Goal: Task Accomplishment & Management: Use online tool/utility

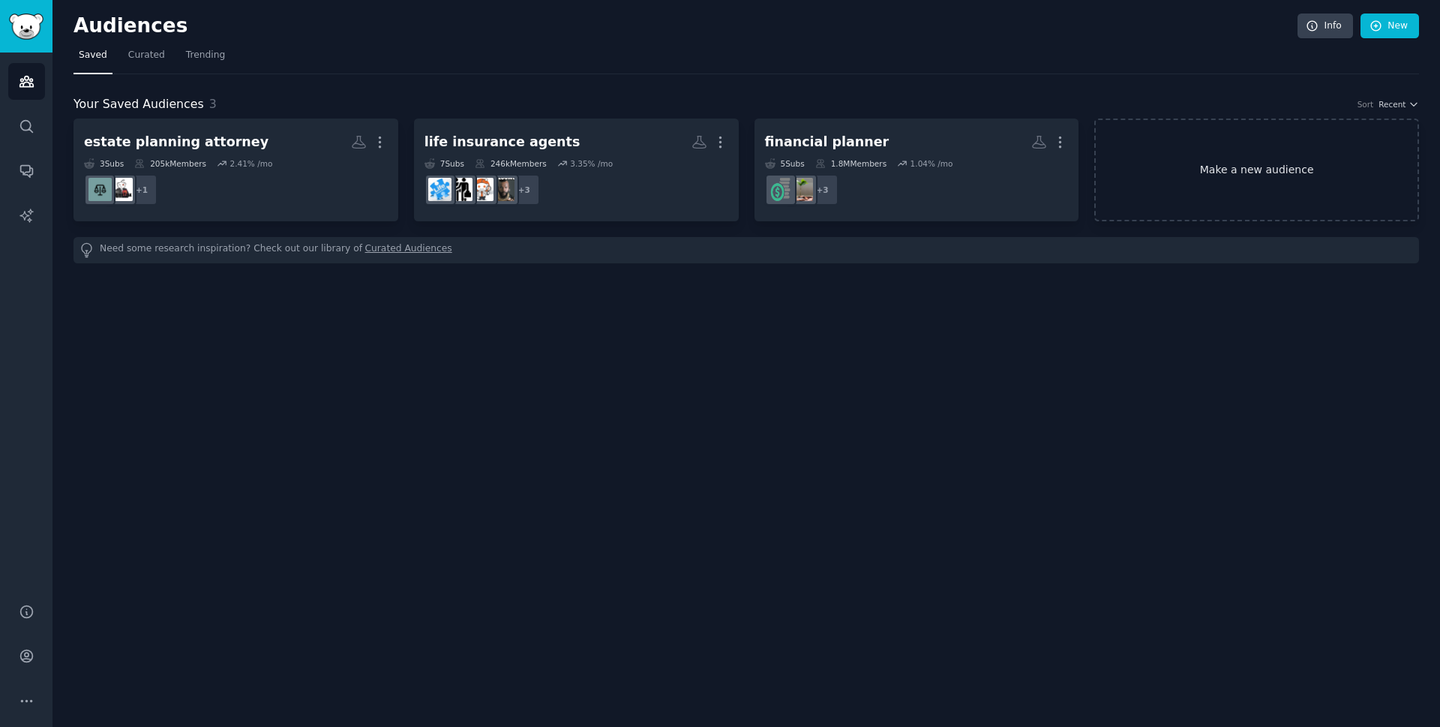
click at [1155, 161] on link "Make a new audience" at bounding box center [1256, 170] width 325 height 103
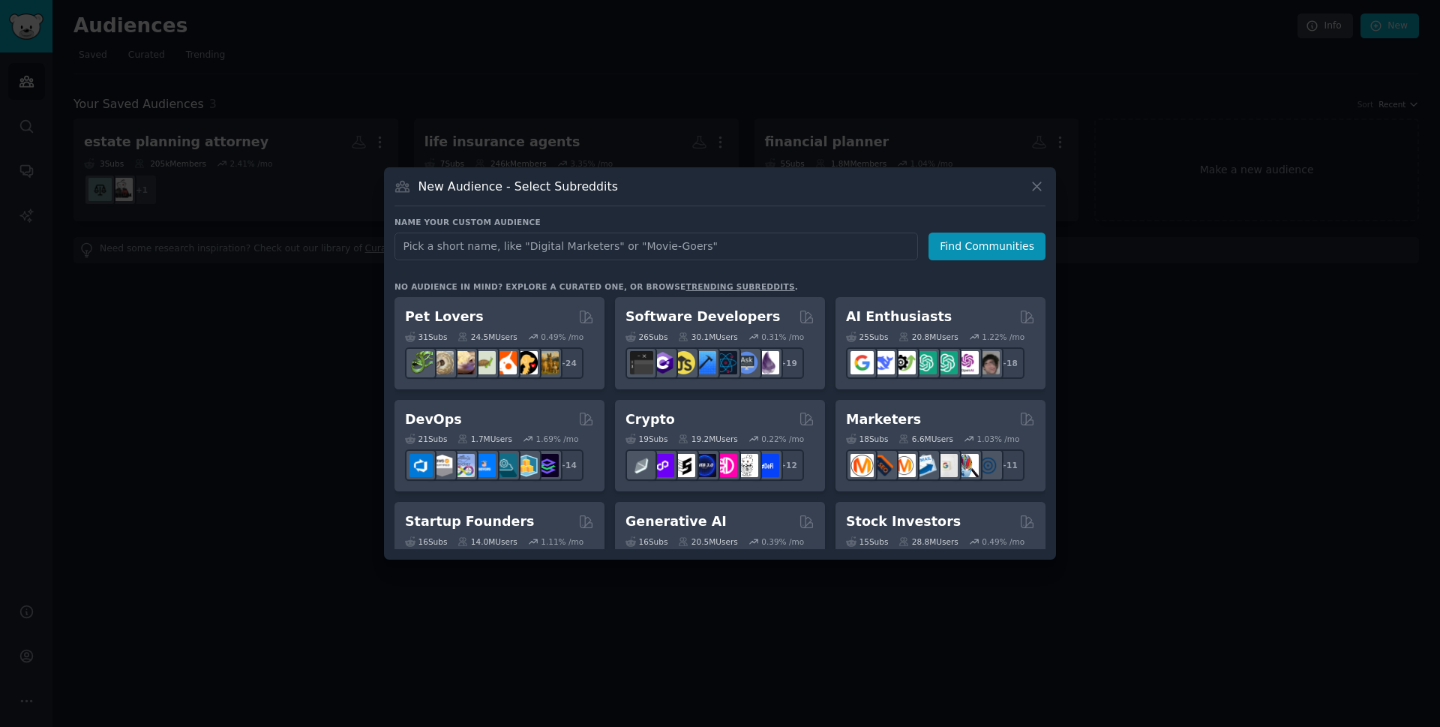
click at [800, 245] on input "text" at bounding box center [657, 247] width 524 height 28
type input "s"
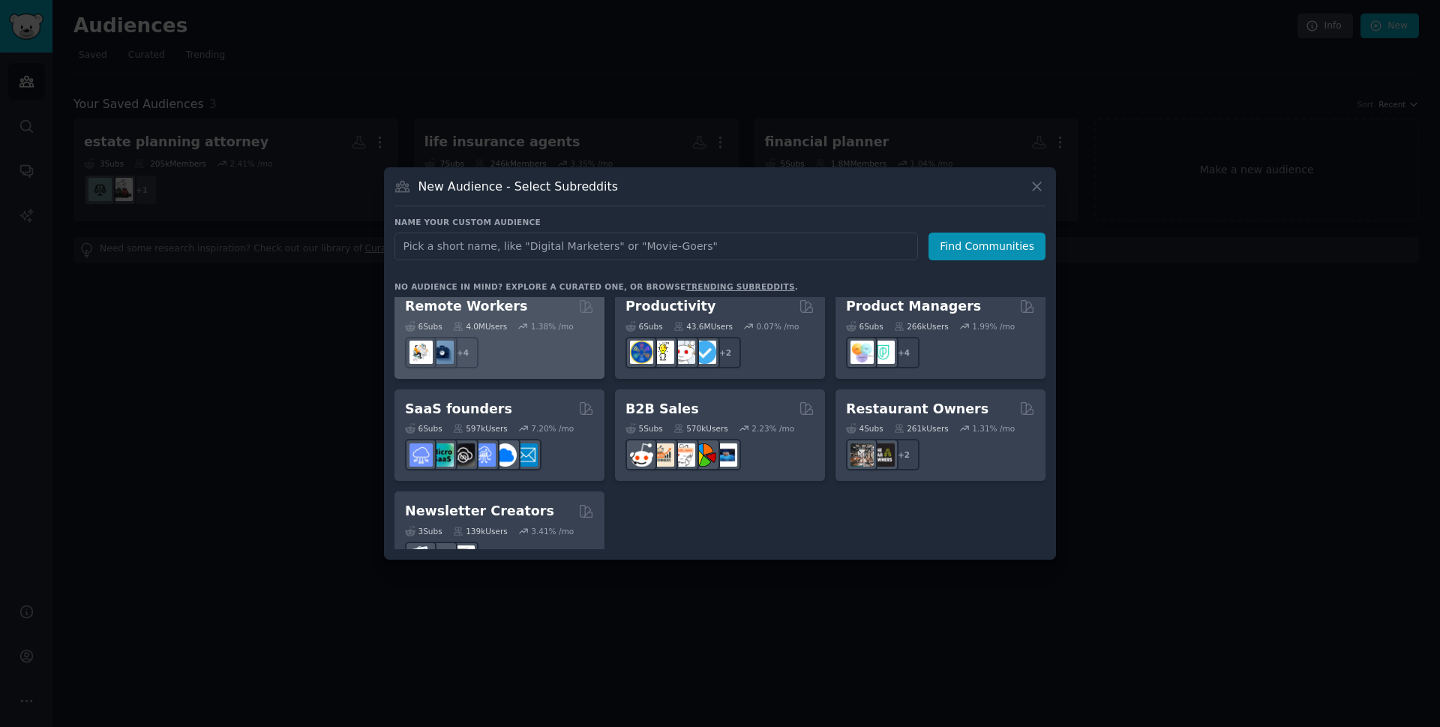
scroll to position [1171, 0]
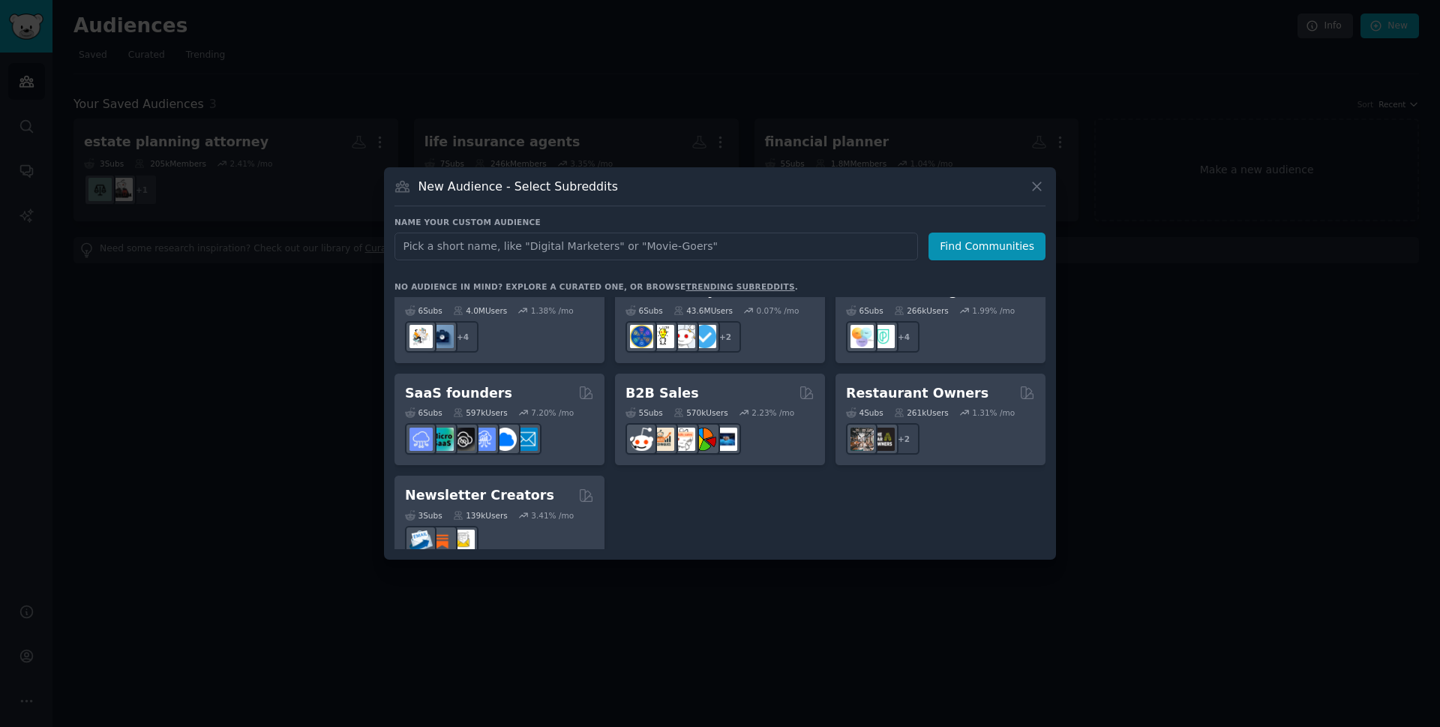
click at [557, 244] on input "text" at bounding box center [657, 247] width 524 height 28
type input "small business owners"
click at [980, 245] on button "Find Communities" at bounding box center [987, 247] width 117 height 28
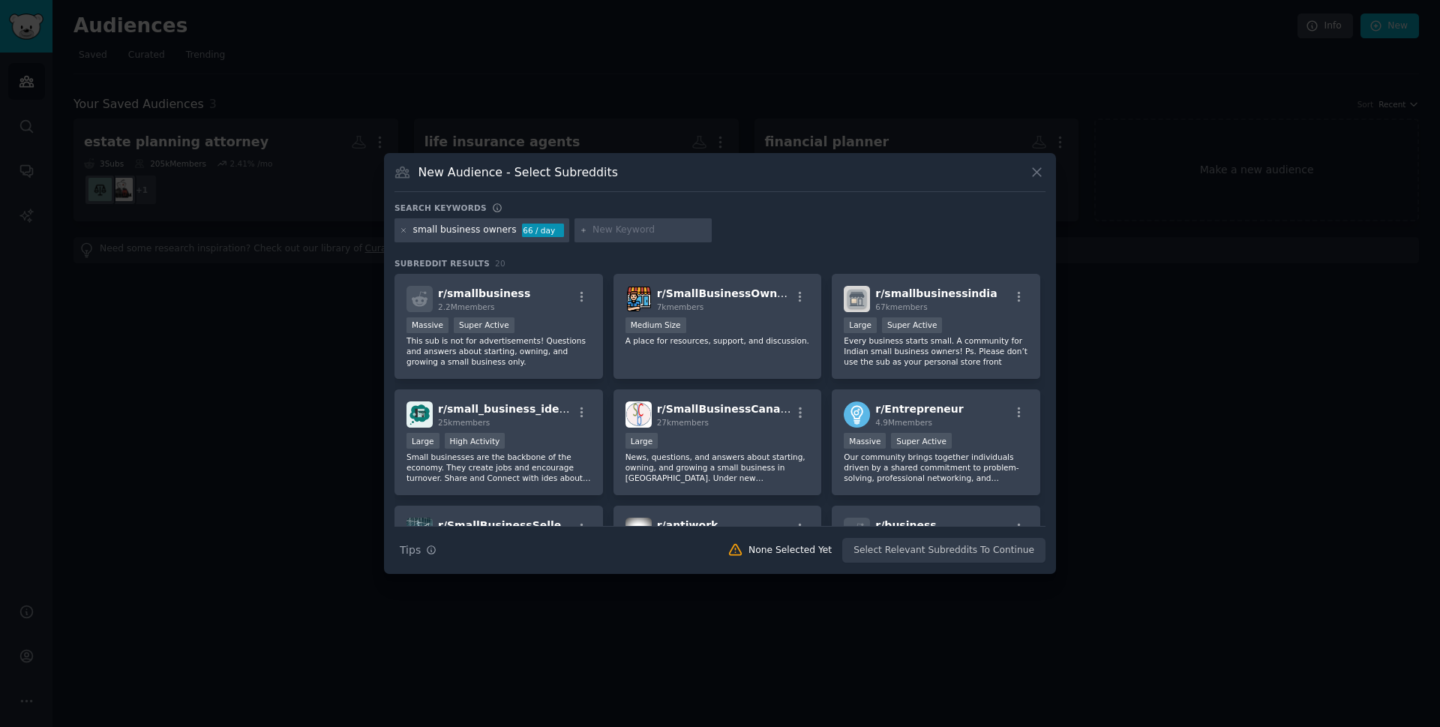
click at [480, 227] on div "small business owners" at bounding box center [465, 231] width 104 height 14
click at [606, 233] on input "text" at bounding box center [650, 231] width 114 height 14
type input "local business owners"
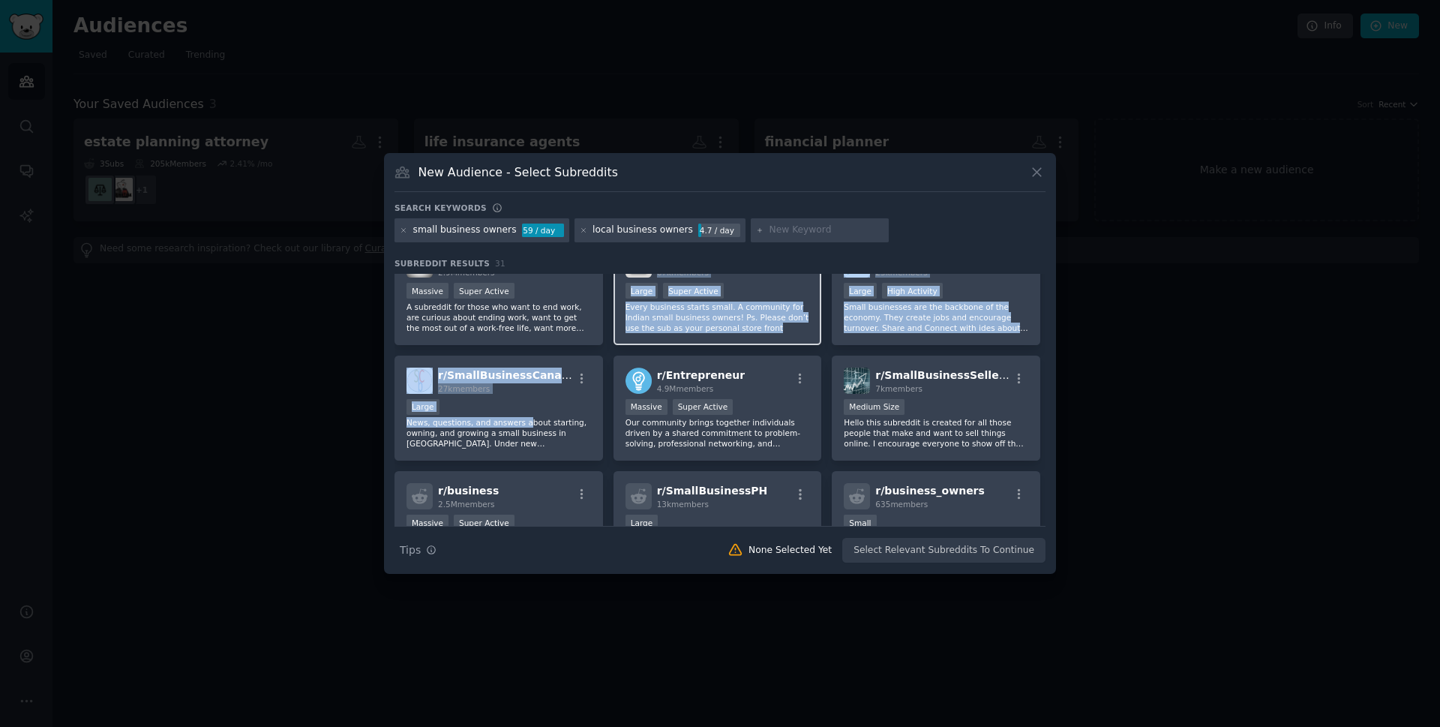
scroll to position [74, 0]
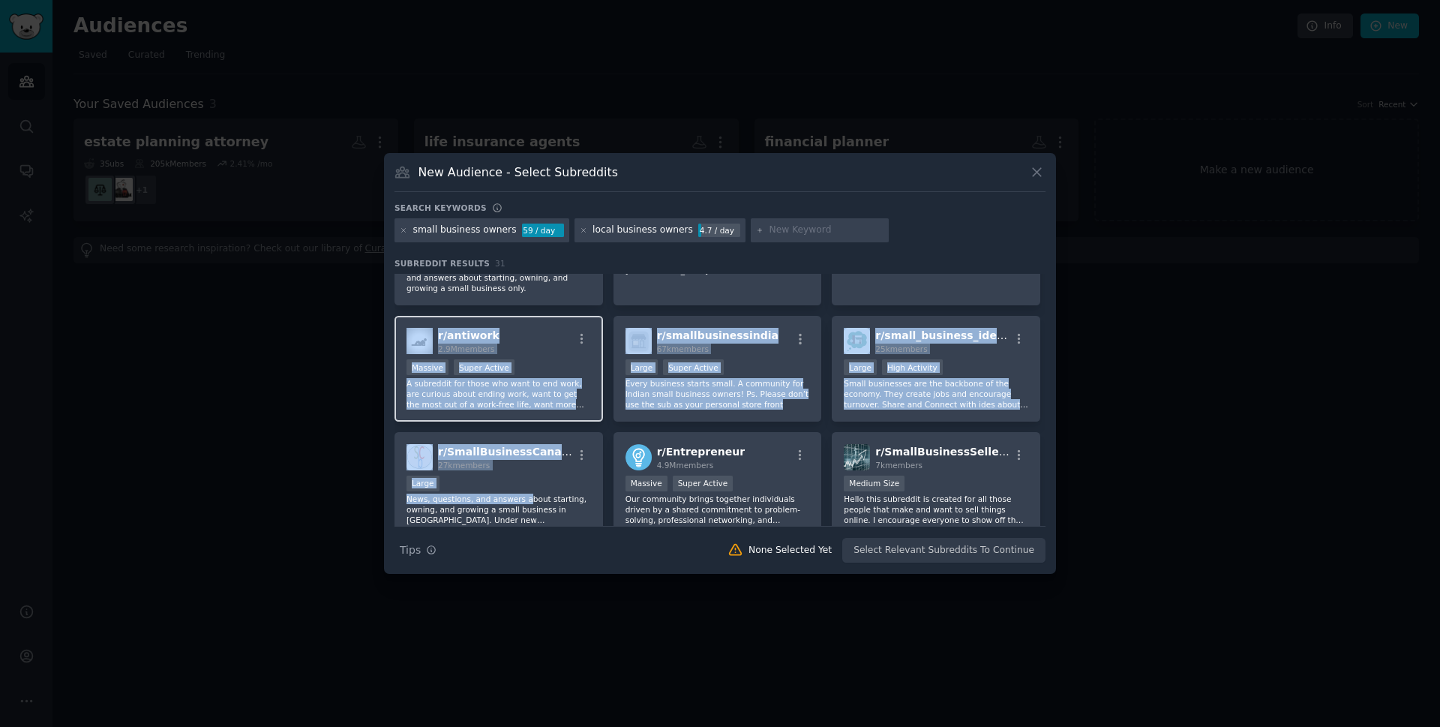
drag, startPoint x: 516, startPoint y: 417, endPoint x: 592, endPoint y: 359, distance: 95.3
click at [592, 359] on div "r/ smallbusiness 2.2M members Massive Super Active This sub is not for advertis…" at bounding box center [720, 649] width 651 height 899
click at [461, 476] on div "Large" at bounding box center [499, 485] width 185 height 19
